Goal: Information Seeking & Learning: Find specific fact

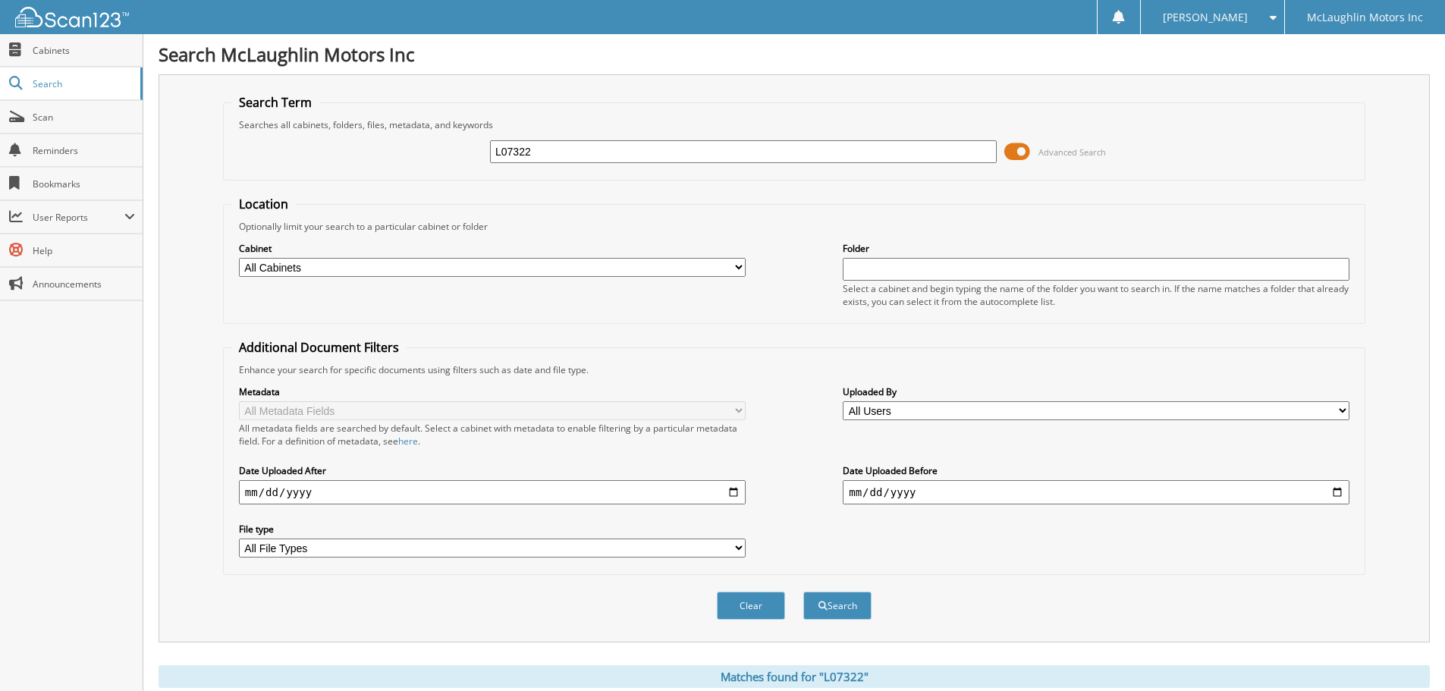
drag, startPoint x: 558, startPoint y: 155, endPoint x: 460, endPoint y: 148, distance: 98.8
click at [460, 148] on div "L07322 Advanced Search" at bounding box center [793, 151] width 1125 height 41
paste input "42829"
type input "428292"
click at [846, 596] on button "Search" at bounding box center [837, 606] width 68 height 28
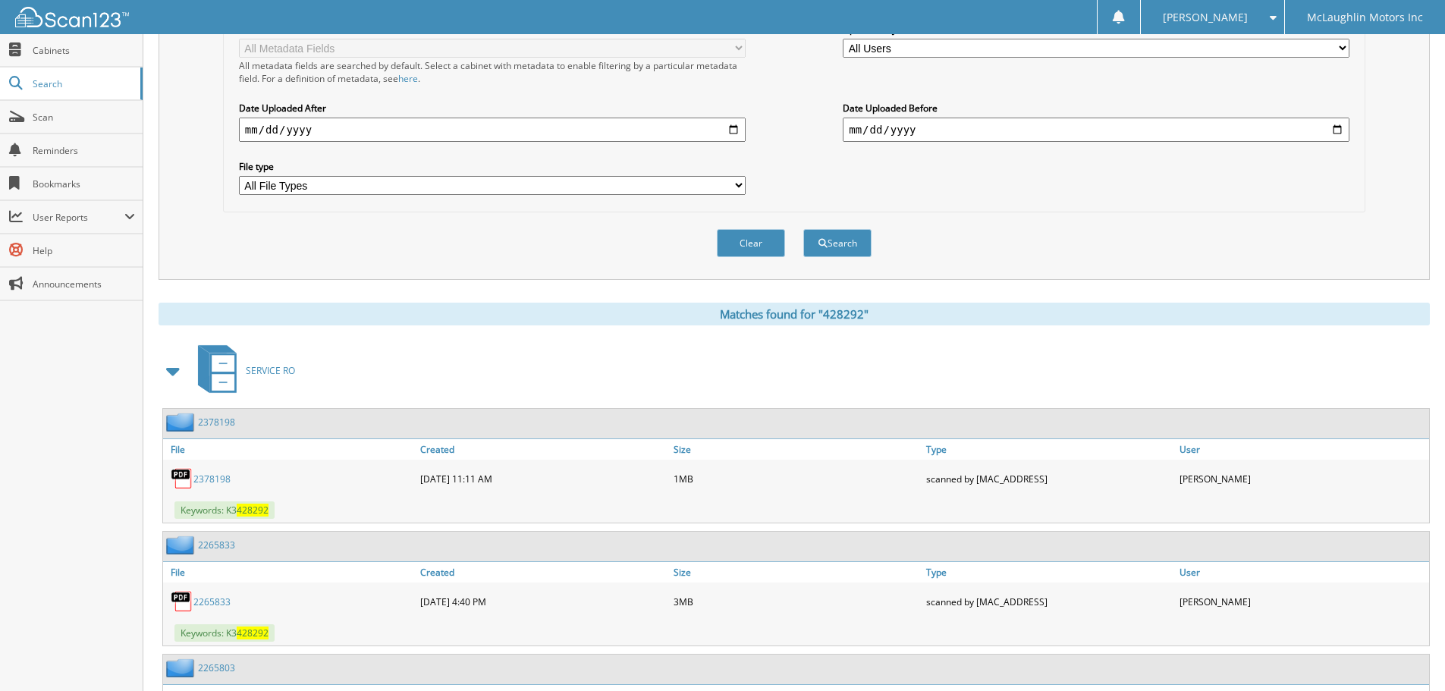
scroll to position [434, 0]
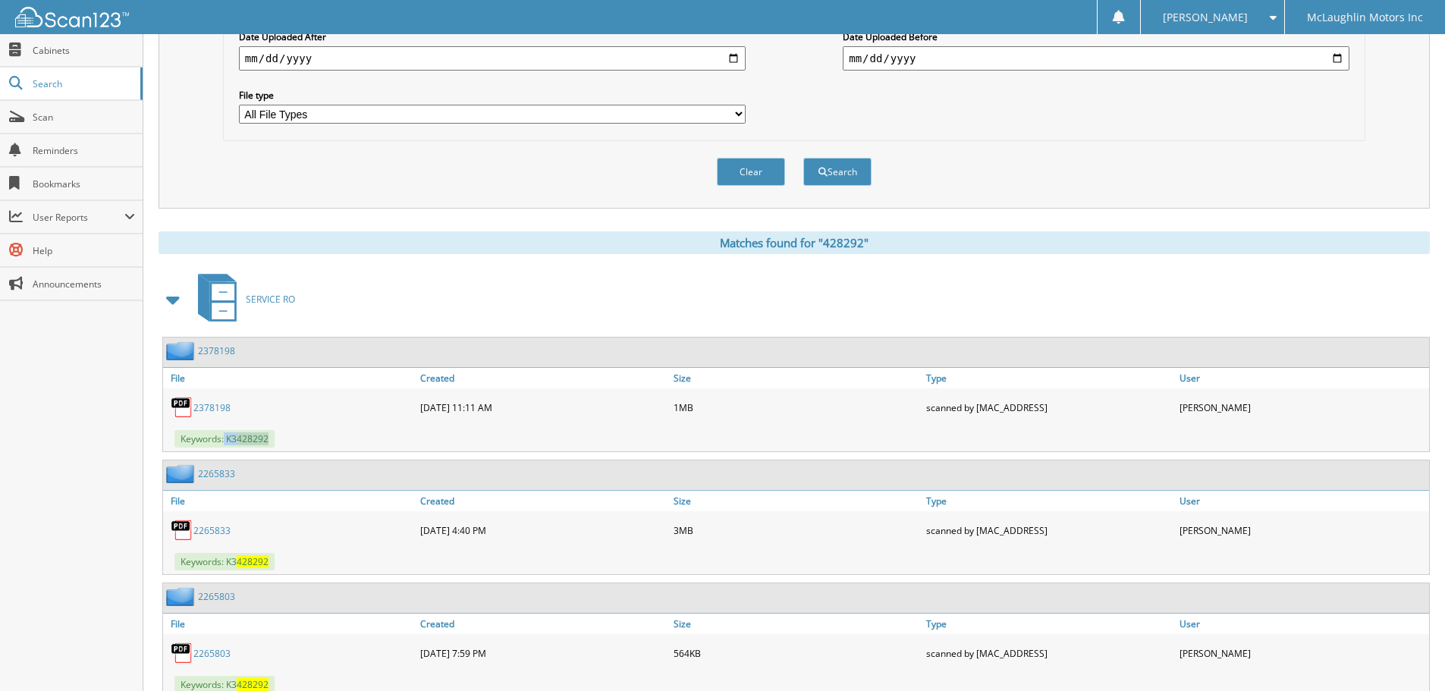
drag, startPoint x: 225, startPoint y: 438, endPoint x: 272, endPoint y: 437, distance: 47.0
click at [272, 437] on span "Keywords: K3 428292" at bounding box center [224, 438] width 100 height 17
copy span "K3 428292"
